Goal: Information Seeking & Learning: Learn about a topic

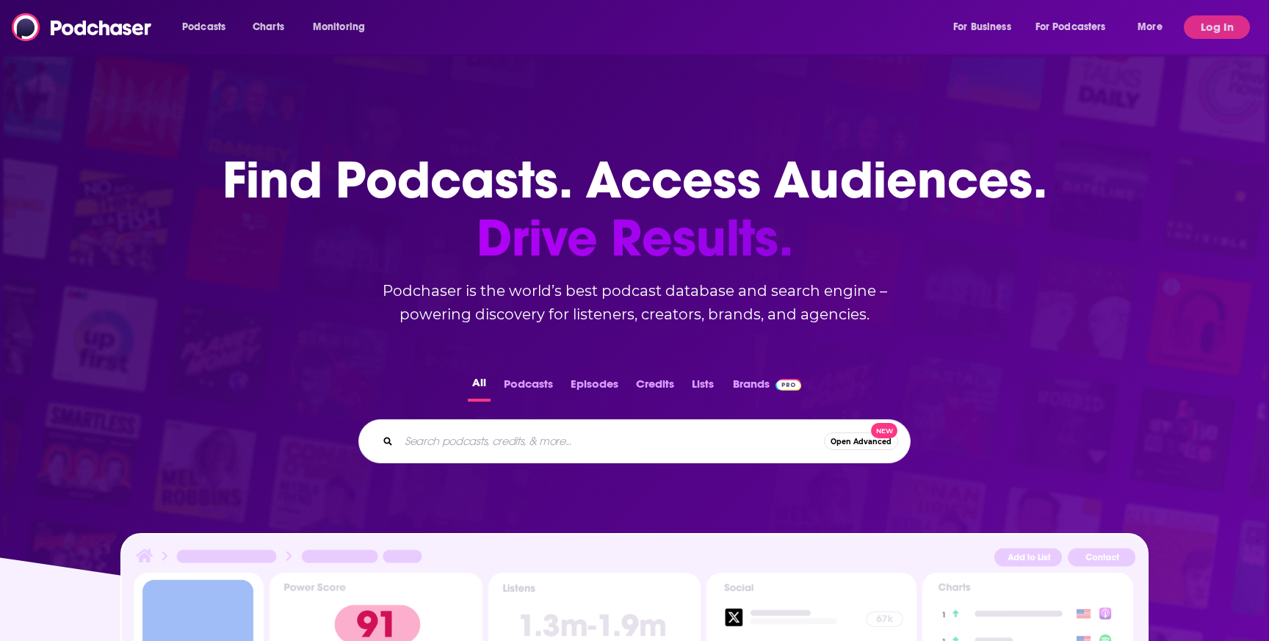
click at [563, 445] on input "Search podcasts, credits, & more..." at bounding box center [611, 442] width 425 height 24
type input "roll from the hip"
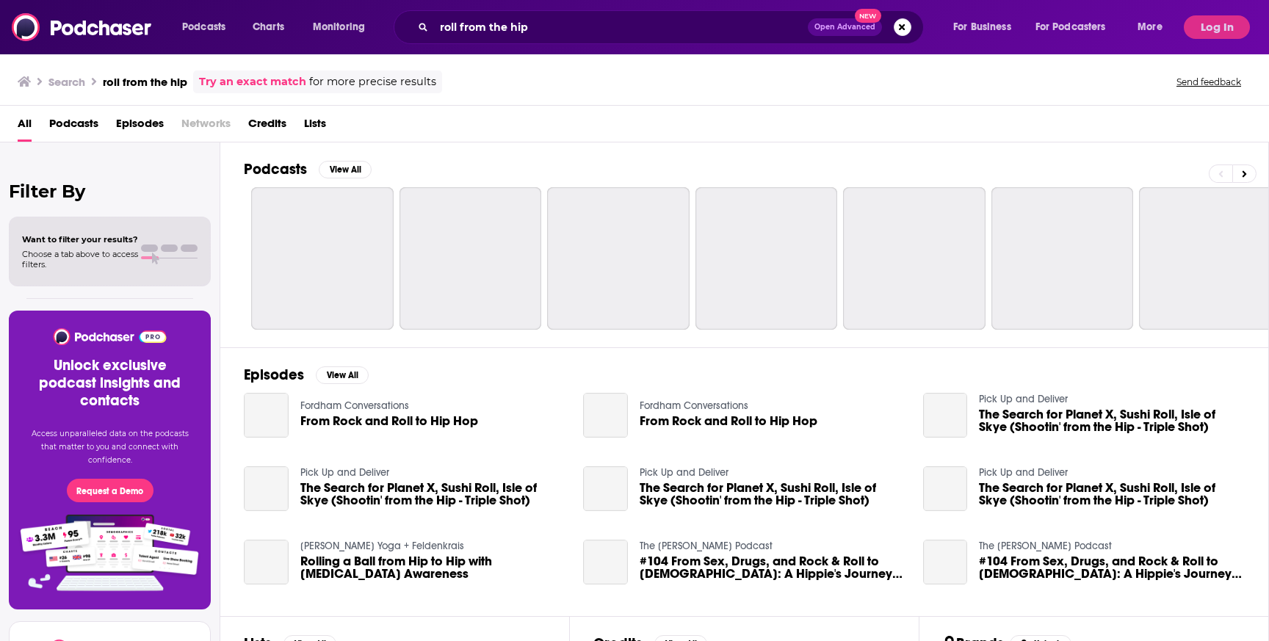
click at [90, 125] on span "Podcasts" at bounding box center [73, 127] width 49 height 30
